Goal: Find specific page/section: Find specific page/section

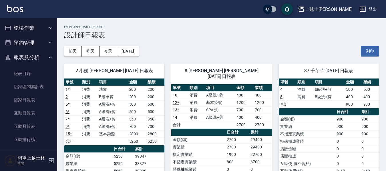
scroll to position [143, 0]
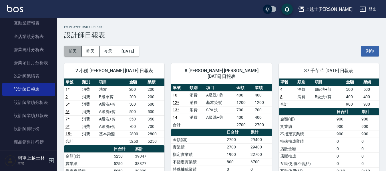
click at [79, 51] on button "前天" at bounding box center [73, 51] width 18 height 11
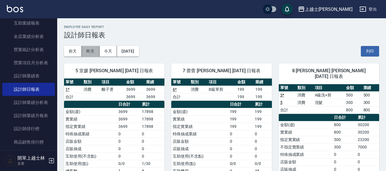
click at [87, 50] on button "昨天" at bounding box center [91, 51] width 18 height 11
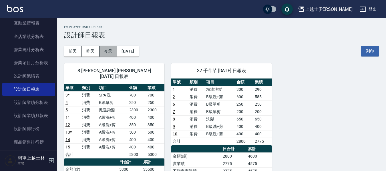
click at [105, 55] on button "今天" at bounding box center [108, 51] width 18 height 11
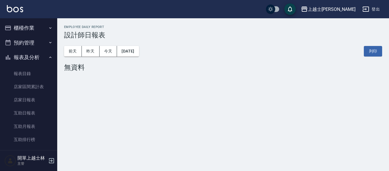
click at [38, 25] on button "櫃檯作業" at bounding box center [28, 28] width 53 height 15
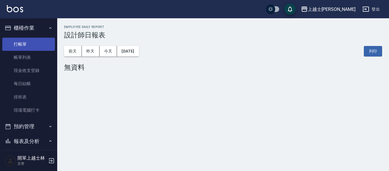
click at [41, 42] on link "打帳單" at bounding box center [28, 44] width 53 height 13
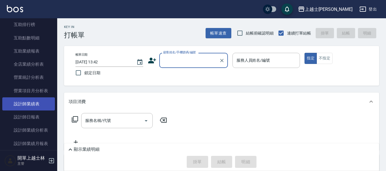
scroll to position [200, 0]
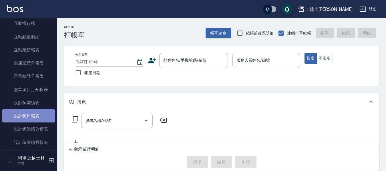
click at [41, 122] on link "設計師日報表" at bounding box center [28, 115] width 53 height 13
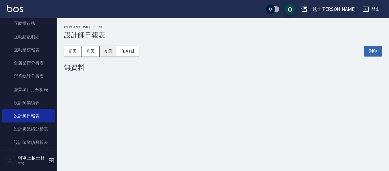
click at [107, 54] on button "今天" at bounding box center [108, 51] width 18 height 11
click at [93, 51] on button "昨天" at bounding box center [91, 51] width 18 height 11
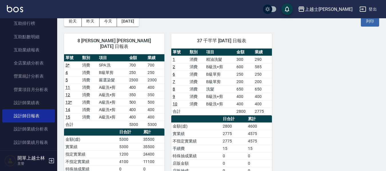
scroll to position [29, 0]
